Goal: Task Accomplishment & Management: Manage account settings

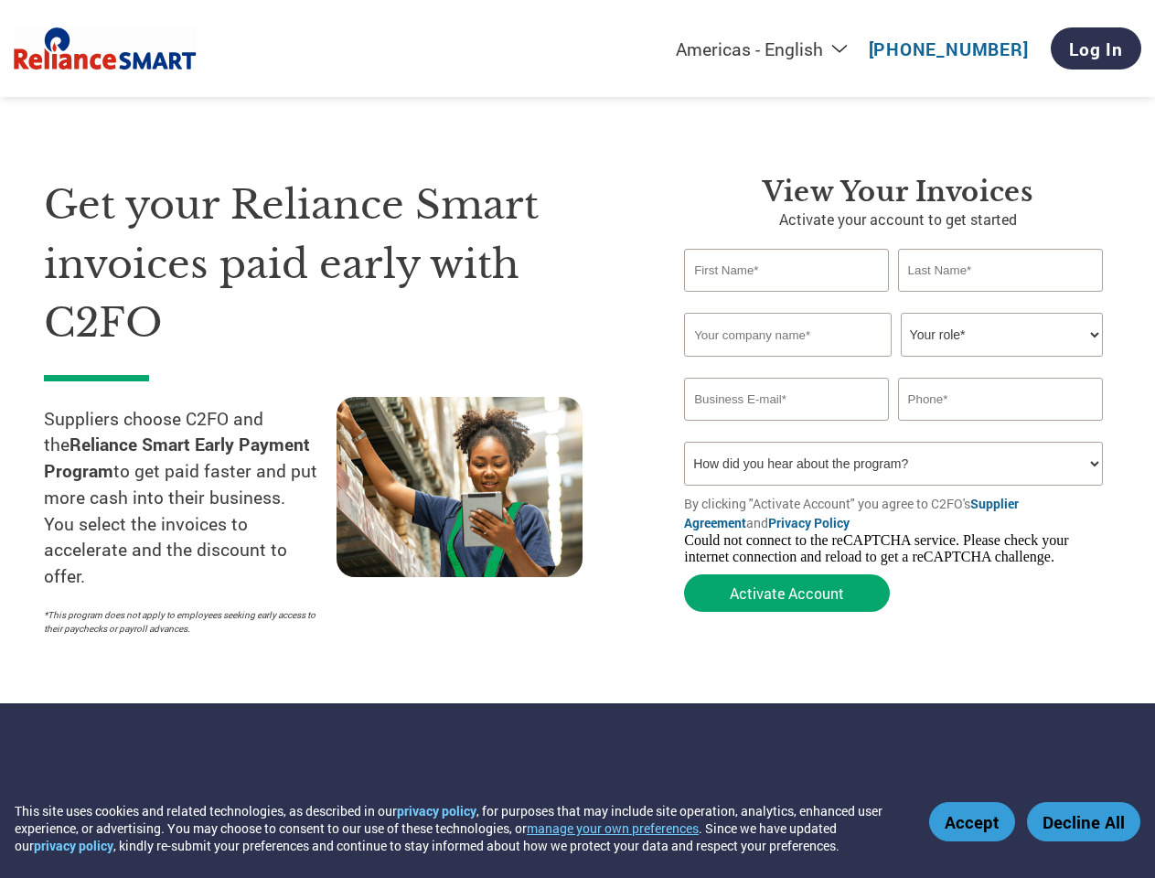
click at [624, 827] on button "manage your own preferences" at bounding box center [613, 827] width 172 height 17
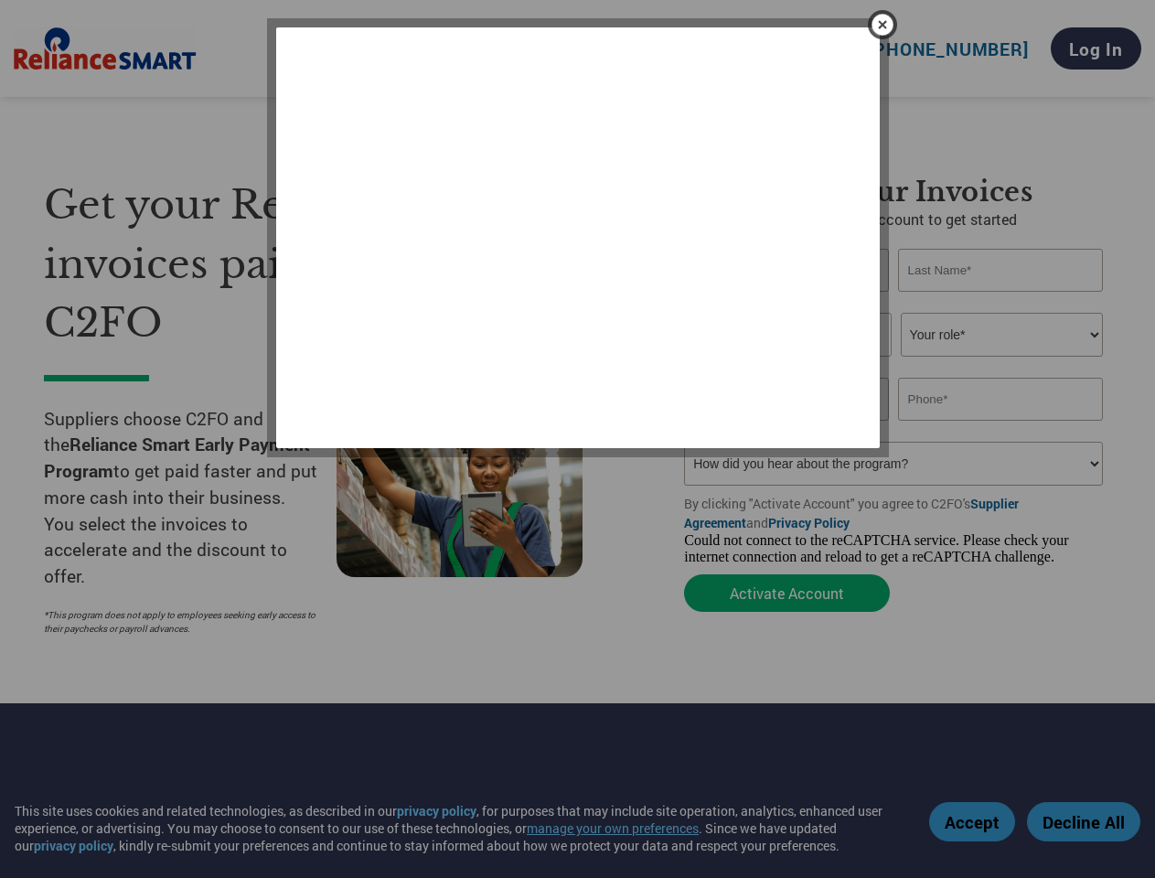
scroll to position [475, 0]
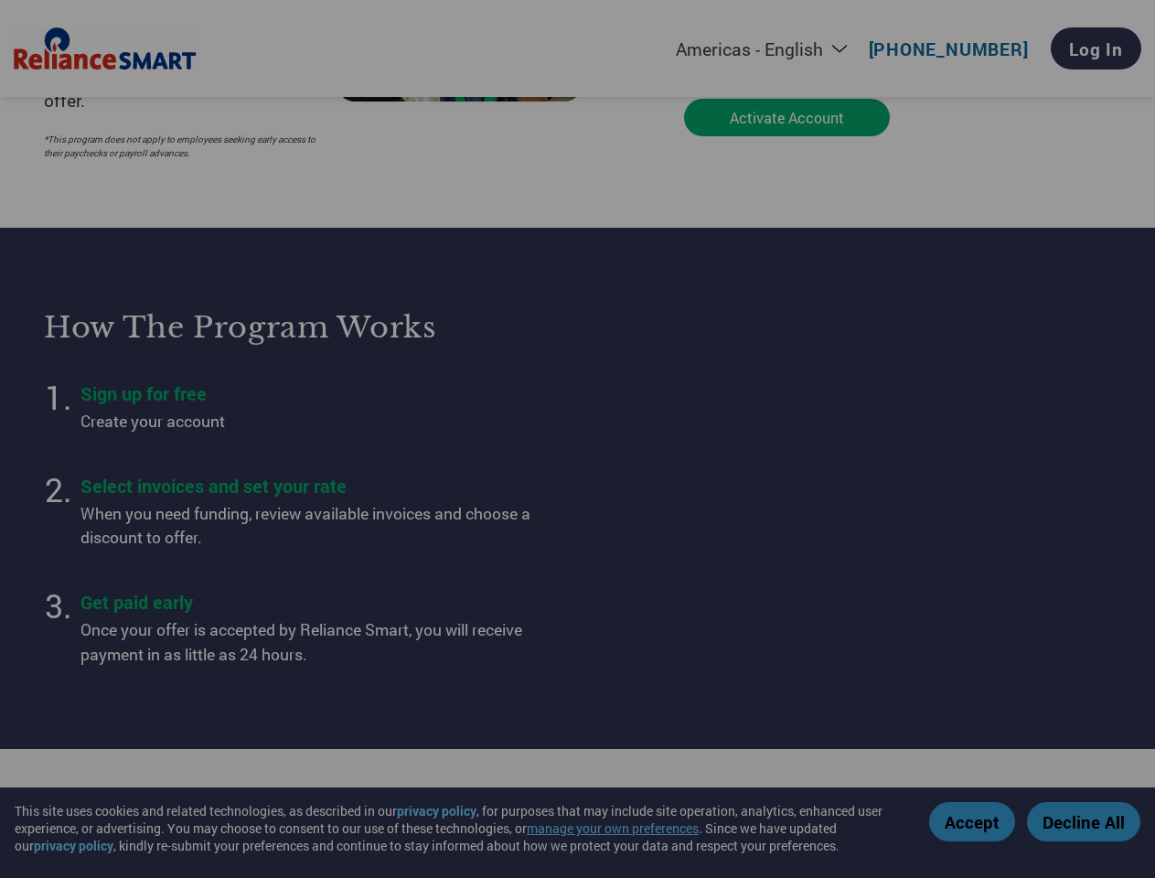
click at [974, 821] on div at bounding box center [577, 439] width 1155 height 878
click at [1083, 821] on div at bounding box center [577, 439] width 1155 height 878
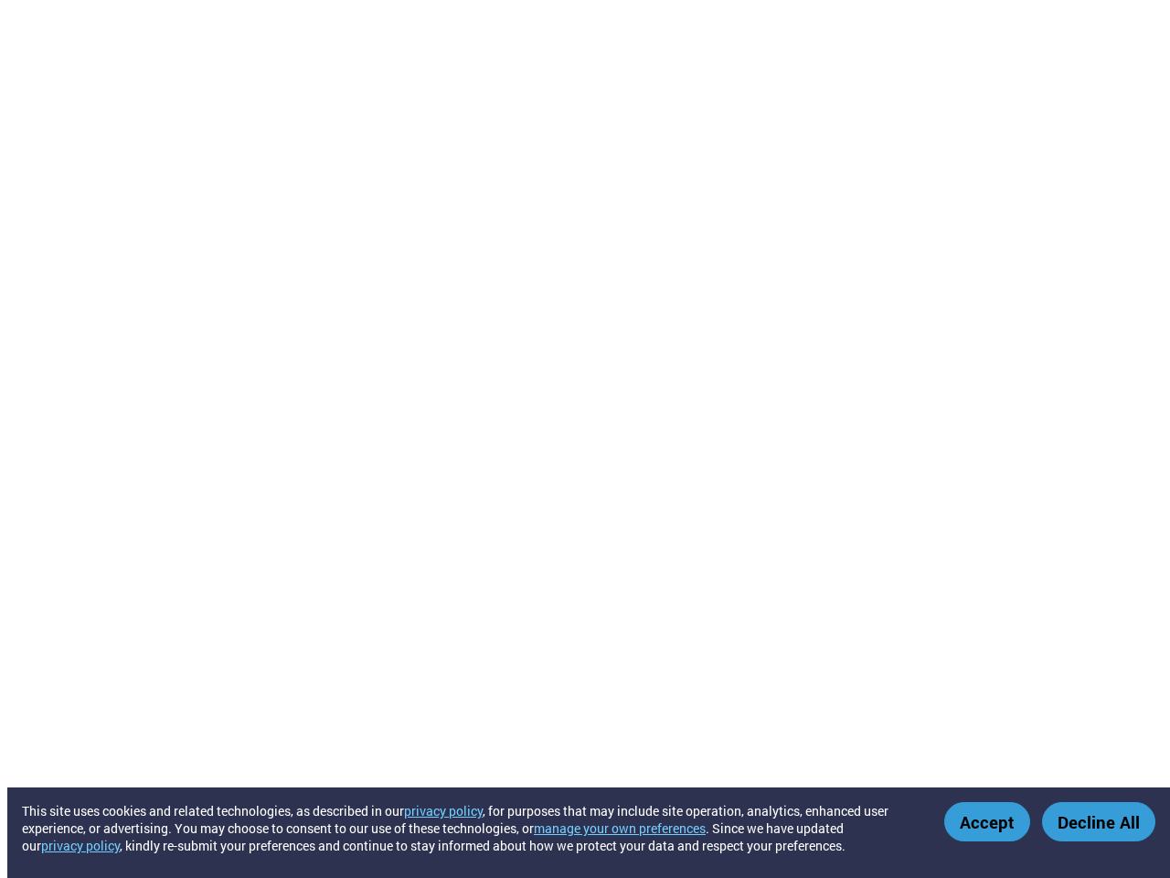
click at [631, 827] on button "manage your own preferences" at bounding box center [620, 827] width 172 height 17
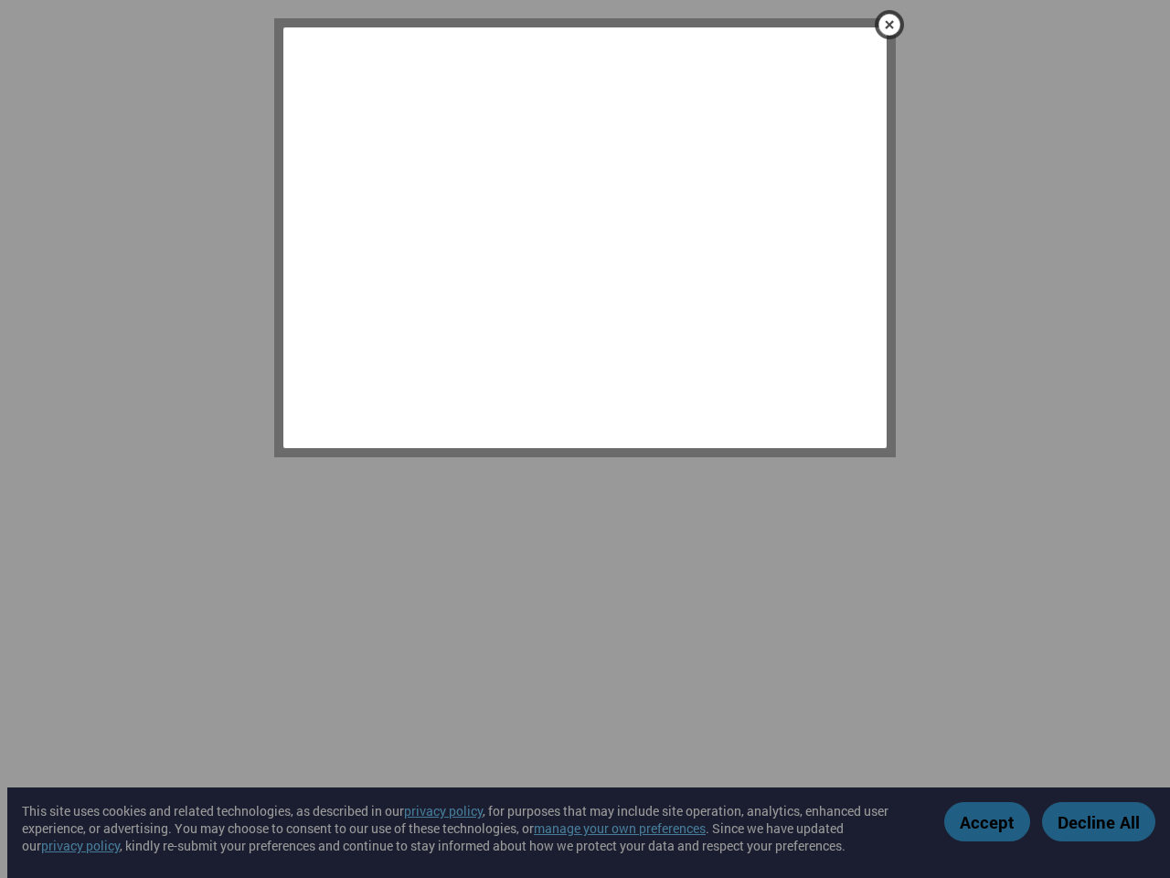
click at [989, 821] on div at bounding box center [585, 439] width 1170 height 878
click at [1099, 821] on div at bounding box center [585, 439] width 1170 height 878
